Goal: Transaction & Acquisition: Purchase product/service

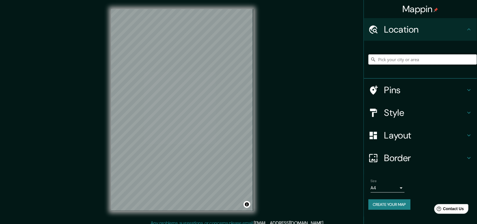
click at [390, 59] on input "Pick your city or area" at bounding box center [423, 59] width 109 height 10
paste input "Nuevo San Pedro Cura Mori Piura"
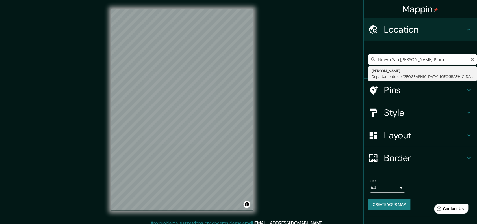
type input "Cura Mori, Departamento de Piura, Perú"
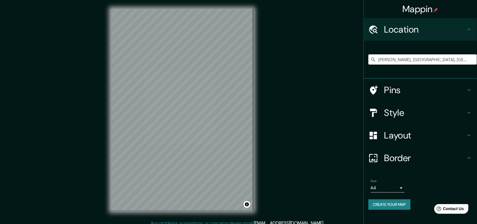
click at [388, 110] on h4 "Style" at bounding box center [425, 112] width 81 height 11
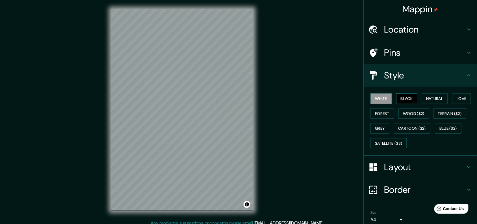
click at [397, 98] on button "Black" at bounding box center [407, 98] width 21 height 10
click at [427, 98] on button "Natural" at bounding box center [435, 98] width 26 height 10
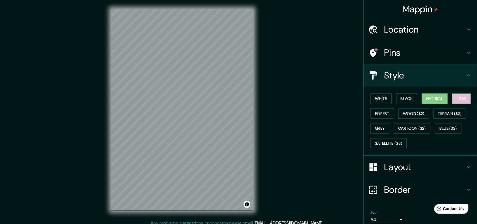
click at [460, 96] on button "Love" at bounding box center [462, 98] width 19 height 10
click at [380, 110] on button "Forest" at bounding box center [382, 113] width 23 height 10
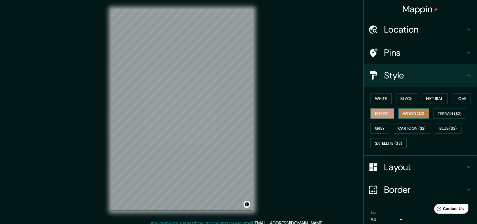
click at [405, 113] on button "Wood ($2)" at bounding box center [414, 113] width 31 height 10
click at [451, 112] on button "Terrain ($2)" at bounding box center [450, 113] width 33 height 10
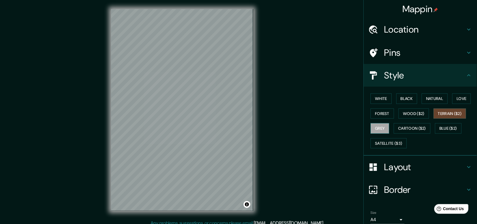
click at [378, 125] on button "Grey" at bounding box center [380, 128] width 19 height 10
click at [401, 126] on button "Cartoon ($2)" at bounding box center [412, 128] width 37 height 10
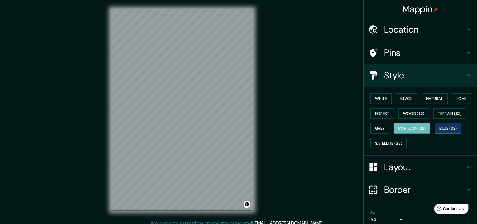
click at [449, 125] on button "Blue ($2)" at bounding box center [449, 128] width 27 height 10
click at [396, 140] on button "Satellite ($3)" at bounding box center [389, 143] width 36 height 10
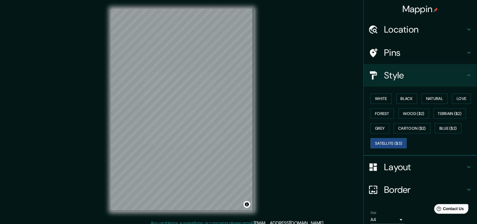
scroll to position [24, 0]
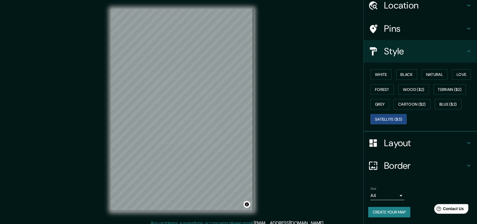
click at [398, 213] on button "Create your map" at bounding box center [390, 212] width 42 height 10
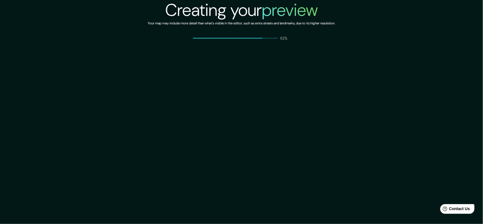
click at [314, 112] on div "Creating your preview Your map may include more detail than what's visible in t…" at bounding box center [241, 112] width 483 height 224
click at [280, 79] on div "Creating your preview Your map may include more detail than what's visible in t…" at bounding box center [241, 112] width 483 height 224
click at [317, 73] on div "Creating your preview Your map may include more detail than what's visible in t…" at bounding box center [241, 112] width 483 height 224
click at [263, 47] on div "Creating your preview Your map may include more detail than what's visible in t…" at bounding box center [241, 112] width 483 height 224
click at [295, 47] on div "Creating your preview Your map may include more detail than what's visible in t…" at bounding box center [241, 112] width 483 height 224
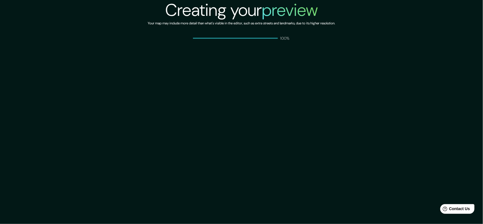
click at [282, 36] on p "100%" at bounding box center [285, 38] width 10 height 6
click at [286, 42] on div "Creating your preview Your map may include more detail than what's visible in t…" at bounding box center [241, 112] width 483 height 224
drag, startPoint x: 290, startPoint y: 41, endPoint x: 349, endPoint y: 1, distance: 71.5
click at [290, 41] on div "Creating your preview Your map may include more detail than what's visible in t…" at bounding box center [241, 112] width 483 height 224
click at [285, 41] on div "Creating your preview Your map may include more detail than what's visible in t…" at bounding box center [241, 112] width 483 height 224
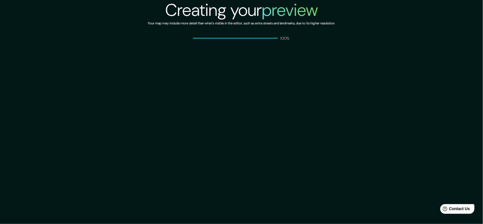
click at [264, 23] on h6 "Your map may include more detail than what's visible in the editor, such as ext…" at bounding box center [241, 23] width 187 height 6
click at [279, 53] on div "Creating your preview Your map may include more detail than what's visible in t…" at bounding box center [241, 112] width 483 height 224
click at [285, 49] on div "Creating your preview Your map may include more detail than what's visible in t…" at bounding box center [241, 112] width 483 height 224
click at [284, 53] on div "Creating your preview Your map may include more detail than what's visible in t…" at bounding box center [241, 112] width 483 height 224
click at [278, 60] on div "Creating your preview Your map may include more detail than what's visible in t…" at bounding box center [241, 112] width 483 height 224
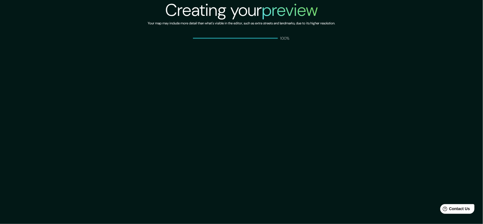
click at [268, 59] on div "Creating your preview Your map may include more detail than what's visible in t…" at bounding box center [241, 112] width 483 height 224
drag, startPoint x: 266, startPoint y: 68, endPoint x: 262, endPoint y: 75, distance: 7.7
click at [265, 70] on div "Creating your preview Your map may include more detail than what's visible in t…" at bounding box center [241, 112] width 483 height 224
drag, startPoint x: 262, startPoint y: 69, endPoint x: 248, endPoint y: 38, distance: 34.3
click at [262, 68] on div "Creating your preview Your map may include more detail than what's visible in t…" at bounding box center [241, 112] width 483 height 224
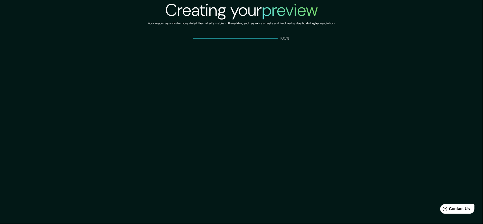
click at [241, 23] on h6 "Your map may include more detail than what's visible in the editor, such as ext…" at bounding box center [241, 23] width 187 height 6
drag, startPoint x: 243, startPoint y: 34, endPoint x: 245, endPoint y: 37, distance: 3.5
click at [245, 37] on div "Creating your preview Your map may include more detail than what's visible in t…" at bounding box center [241, 20] width 187 height 41
drag, startPoint x: 248, startPoint y: 38, endPoint x: 260, endPoint y: 37, distance: 11.9
click at [249, 40] on div "100%" at bounding box center [241, 38] width 97 height 6
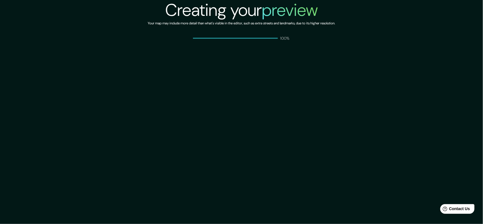
click at [260, 38] on span at bounding box center [235, 38] width 85 height 1
click at [316, 68] on div "Creating your preview Your map may include more detail than what's visible in t…" at bounding box center [241, 112] width 483 height 224
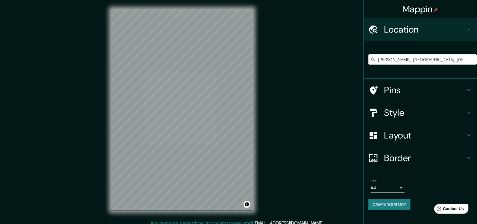
click at [462, 61] on input "Cura Mori, Departamento de Piura, Perú" at bounding box center [423, 59] width 109 height 10
